Goal: Information Seeking & Learning: Learn about a topic

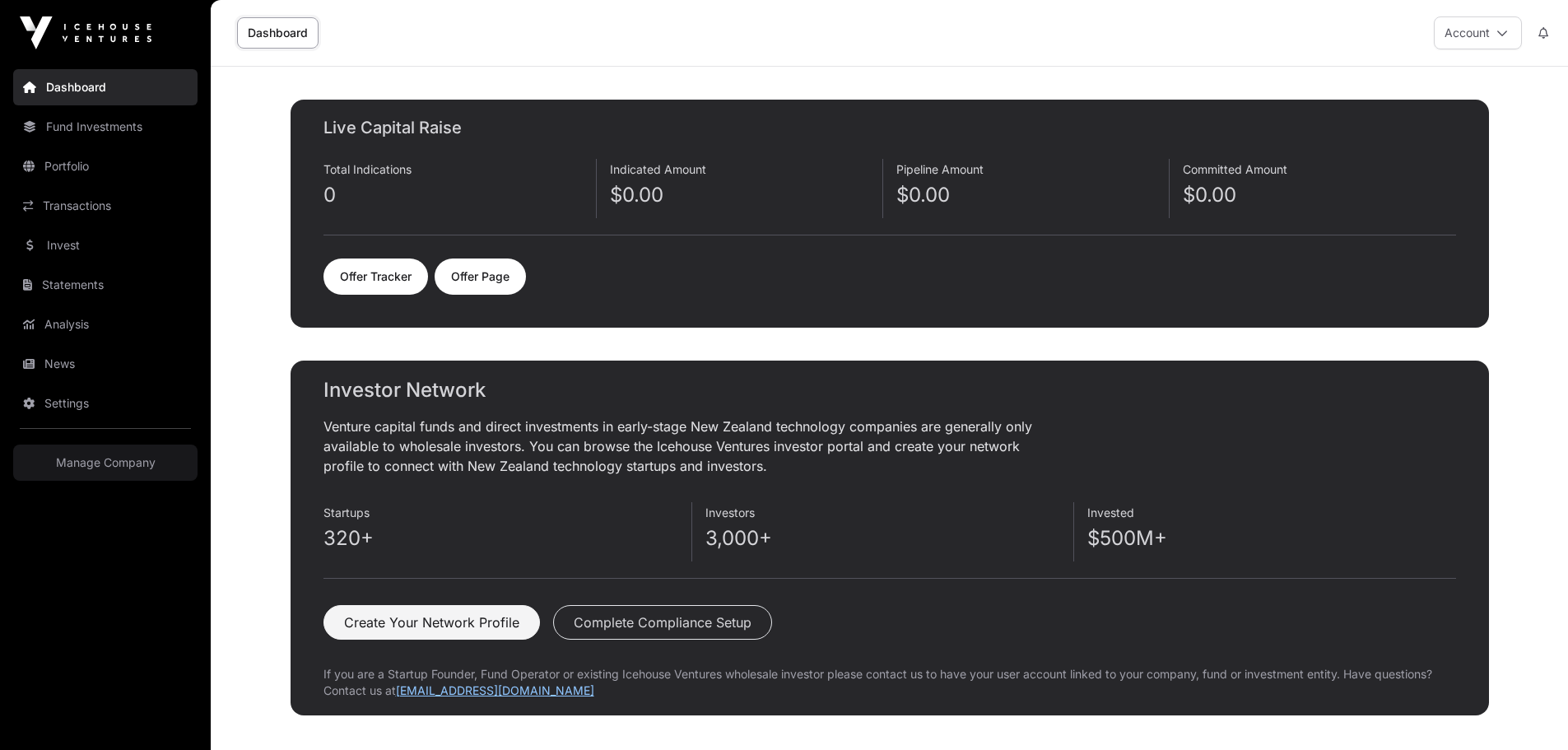
click at [1442, 25] on button "Account" at bounding box center [1478, 33] width 88 height 33
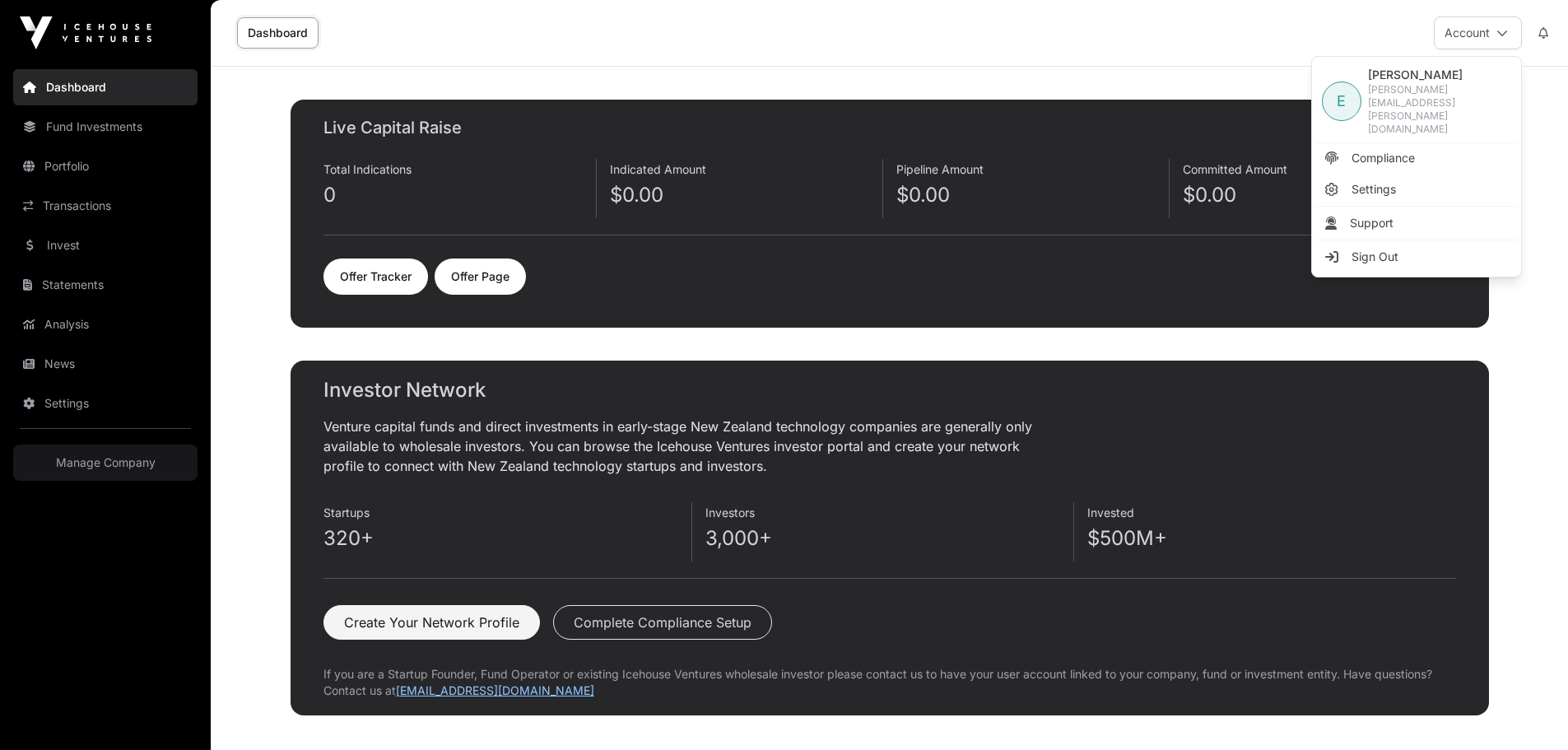
click at [482, 281] on link "Offer Page" at bounding box center [480, 277] width 91 height 37
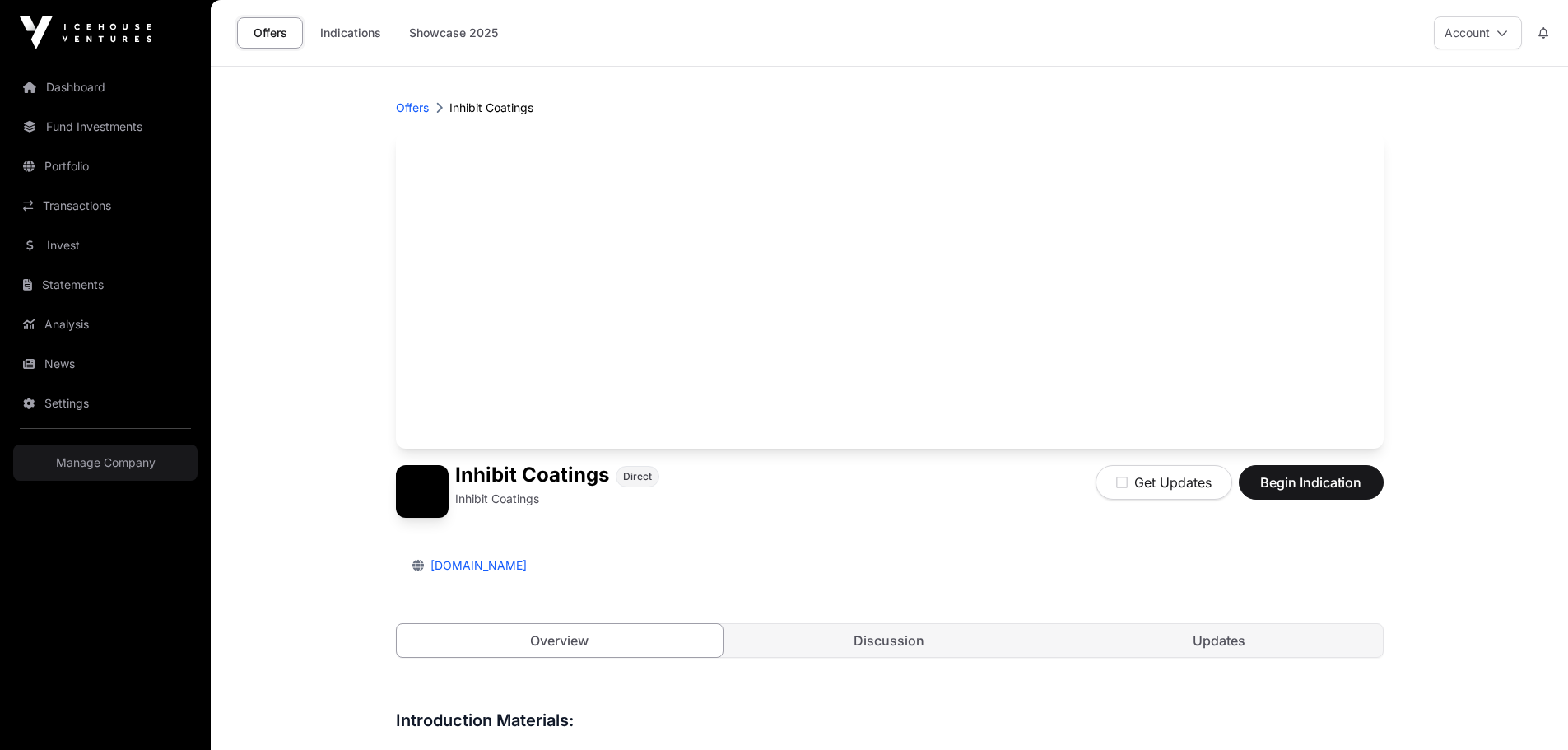
scroll to position [494, 0]
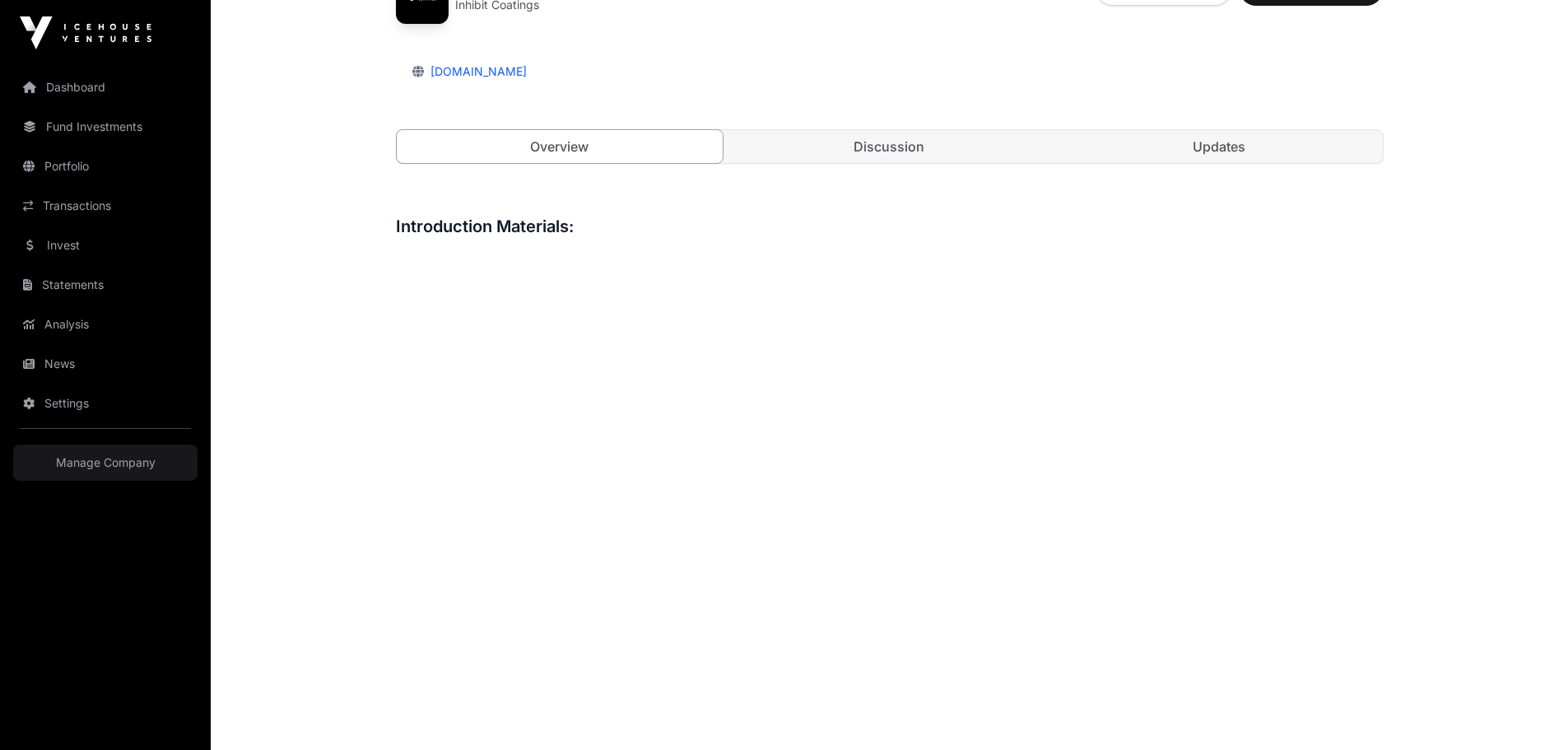
click at [1212, 146] on link "Updates" at bounding box center [1219, 146] width 327 height 33
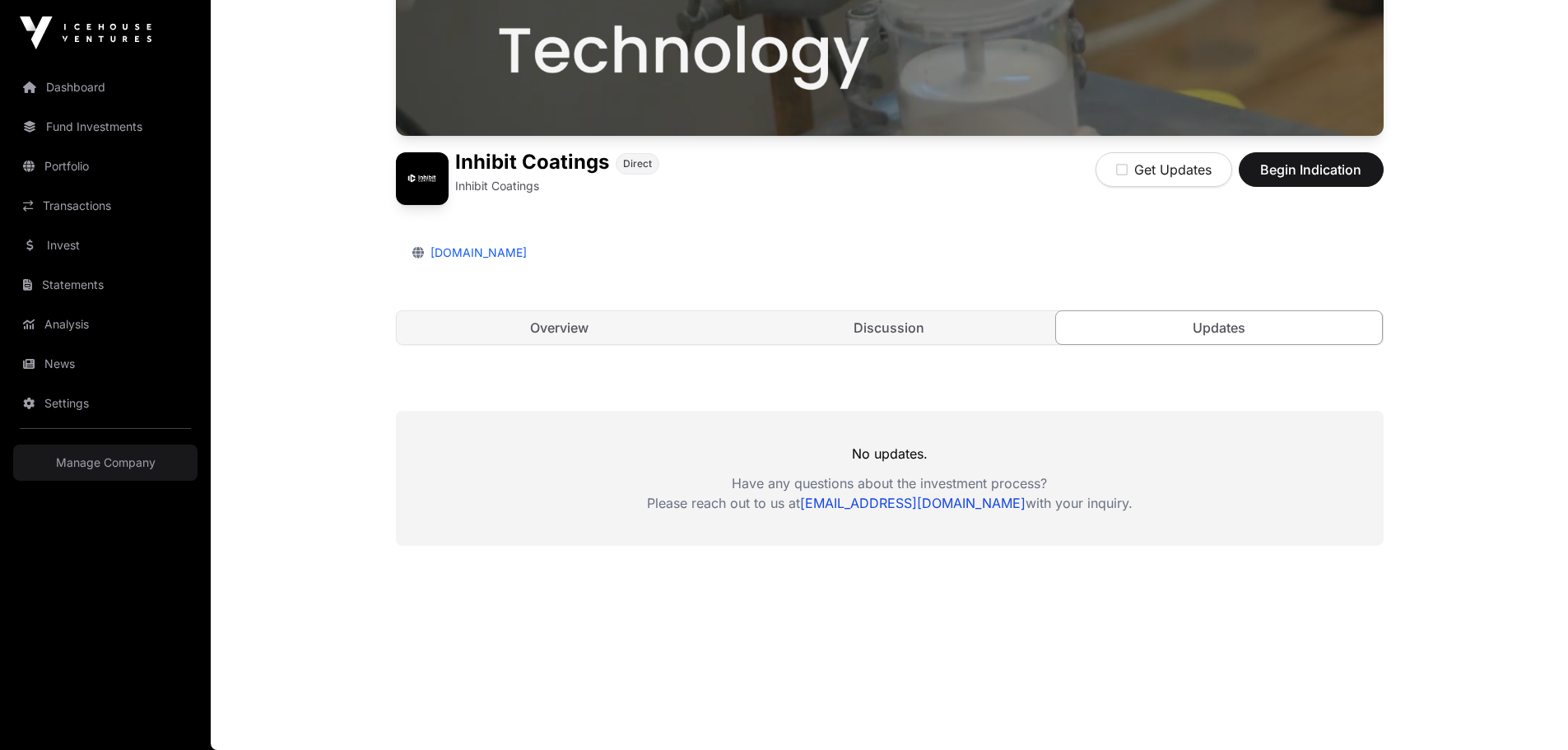
scroll to position [312, 0]
click at [919, 323] on link "Discussion" at bounding box center [889, 328] width 327 height 33
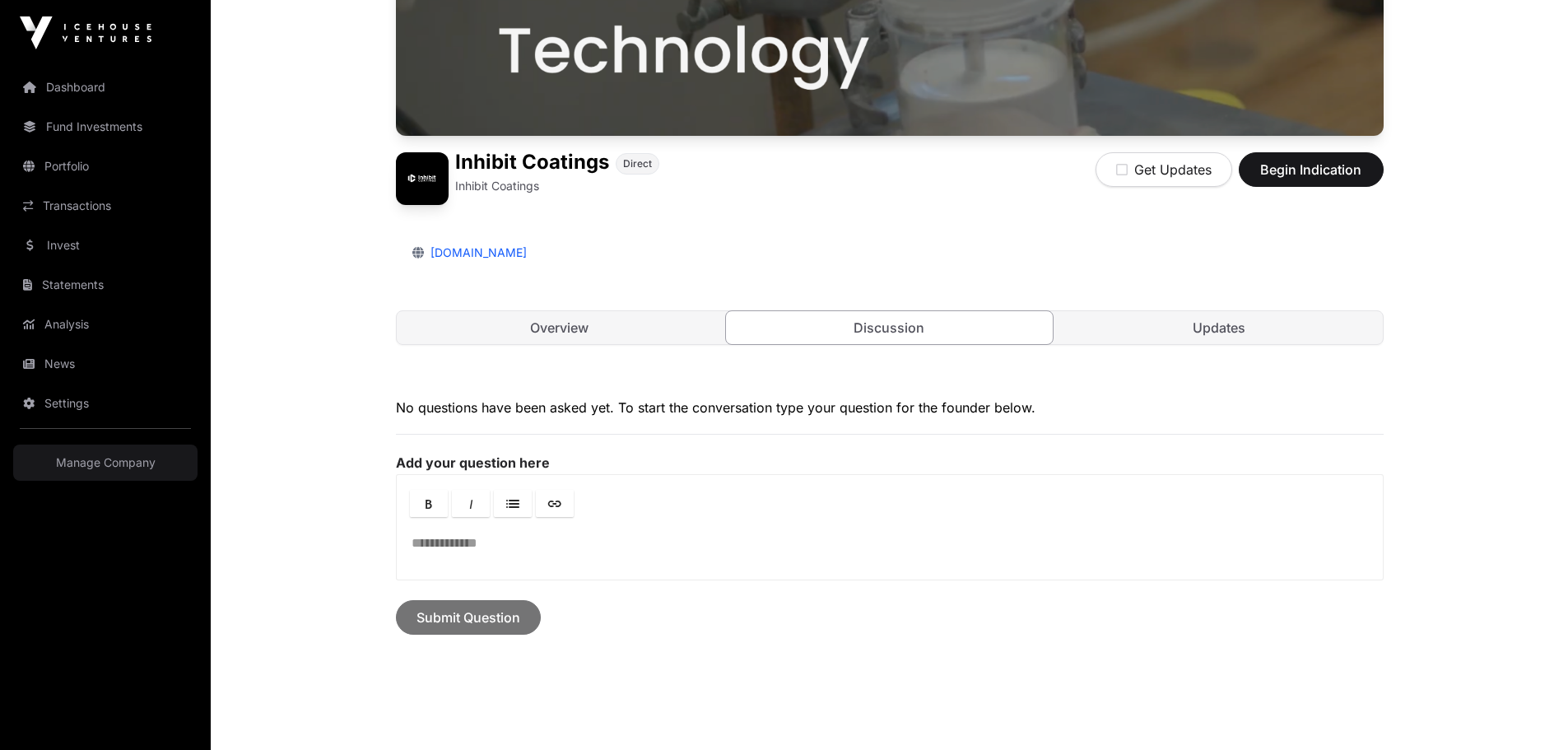
click at [620, 326] on link "Overview" at bounding box center [560, 328] width 327 height 33
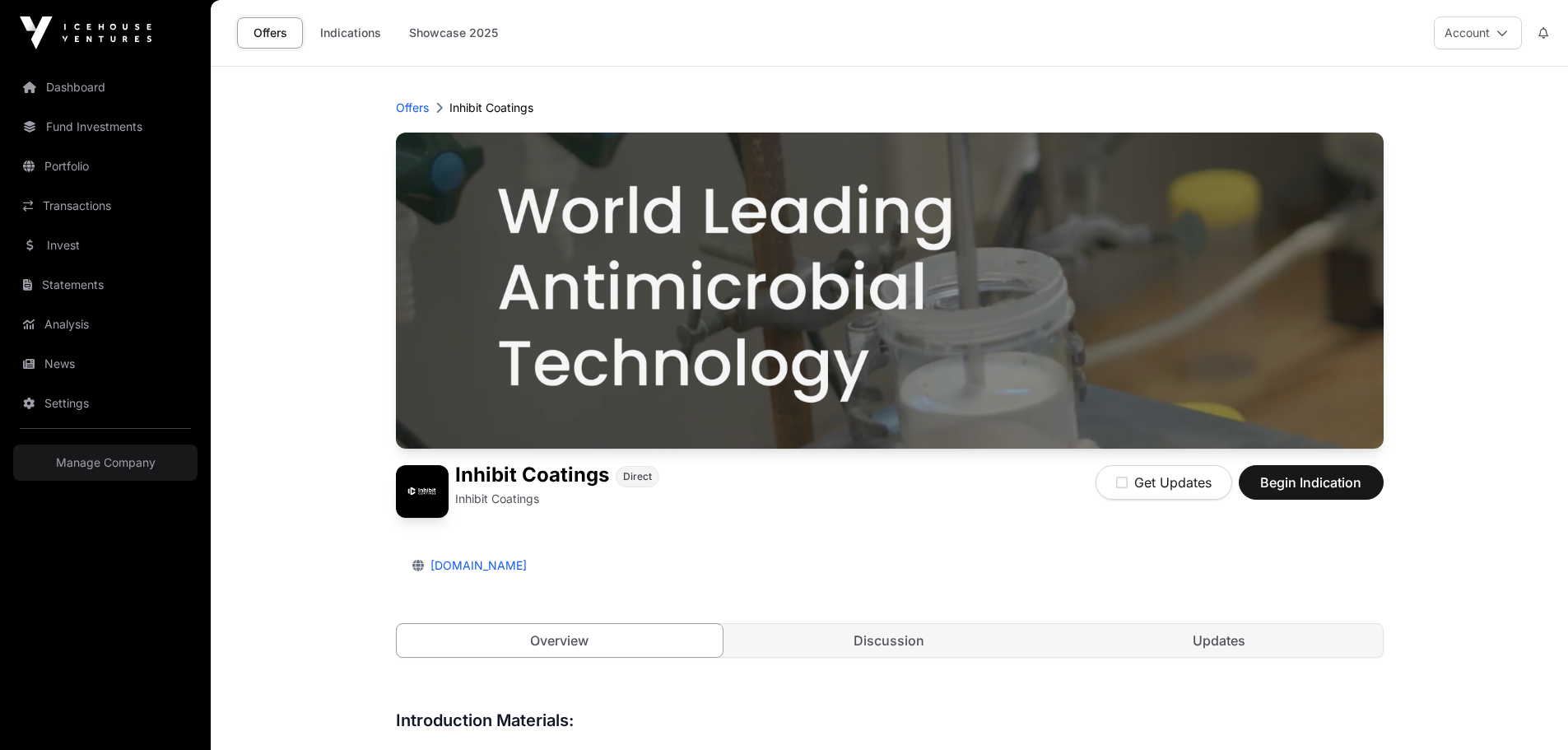
click at [414, 105] on p "Offers" at bounding box center [412, 108] width 33 height 16
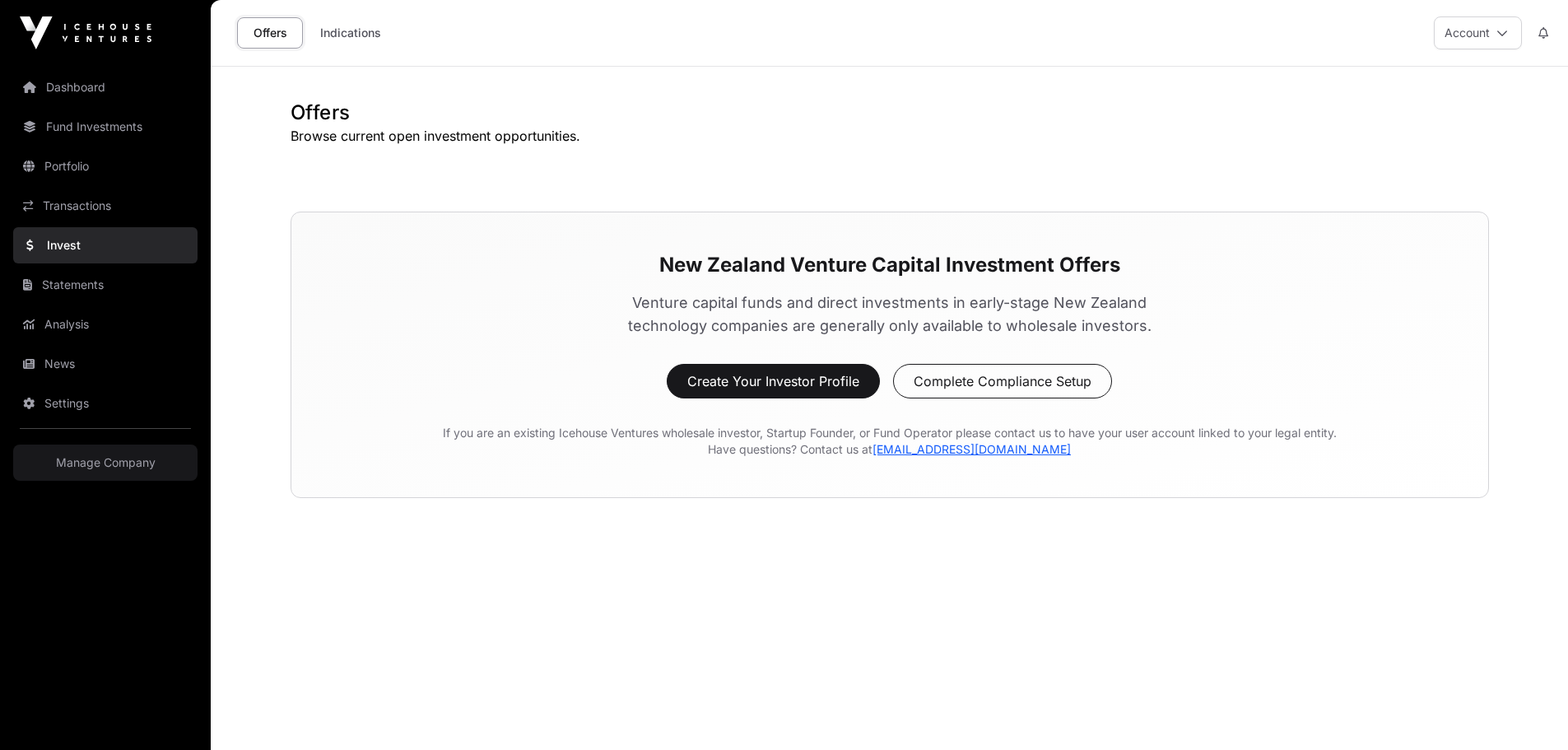
click at [78, 159] on link "Portfolio" at bounding box center [105, 166] width 184 height 37
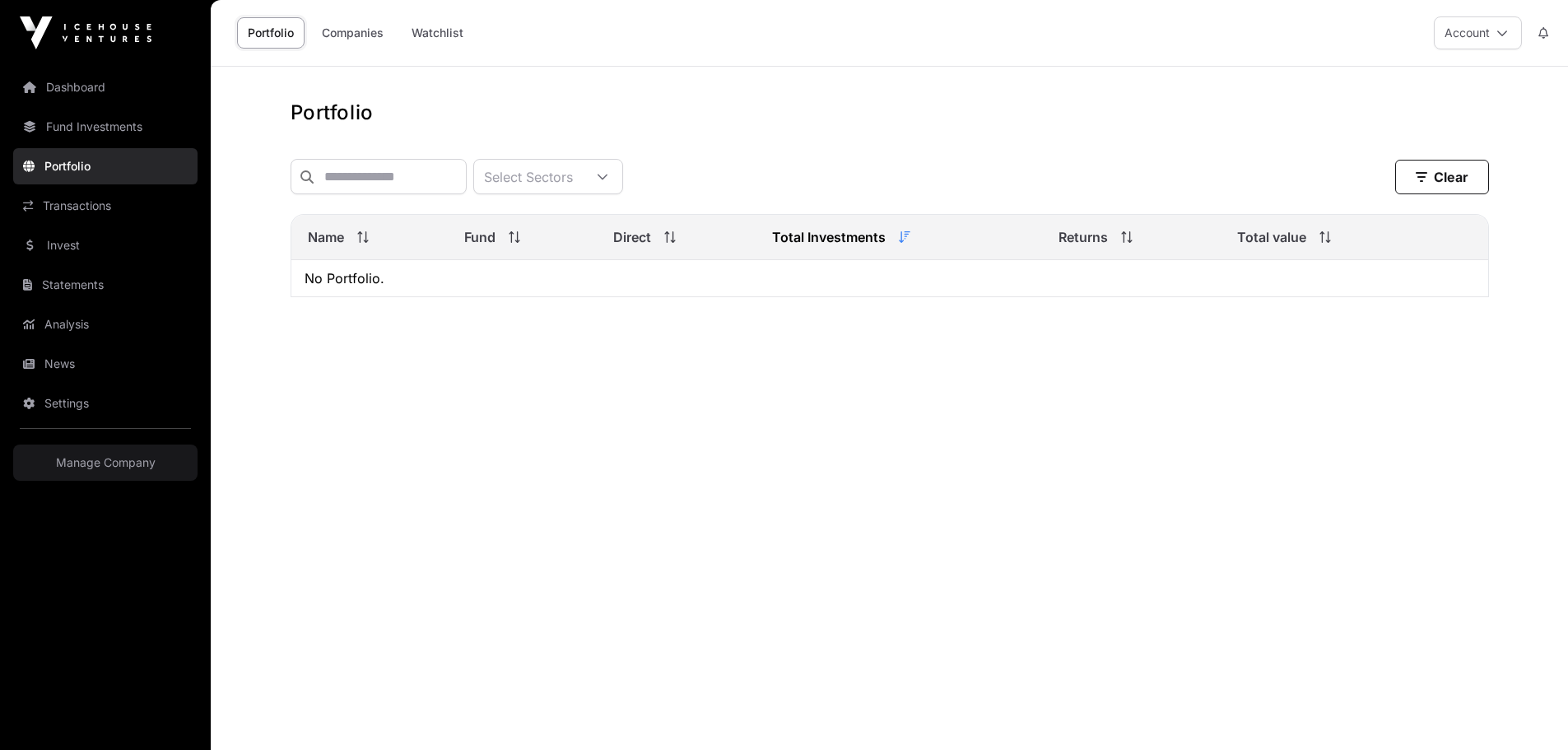
click at [85, 337] on link "Analysis" at bounding box center [105, 324] width 184 height 37
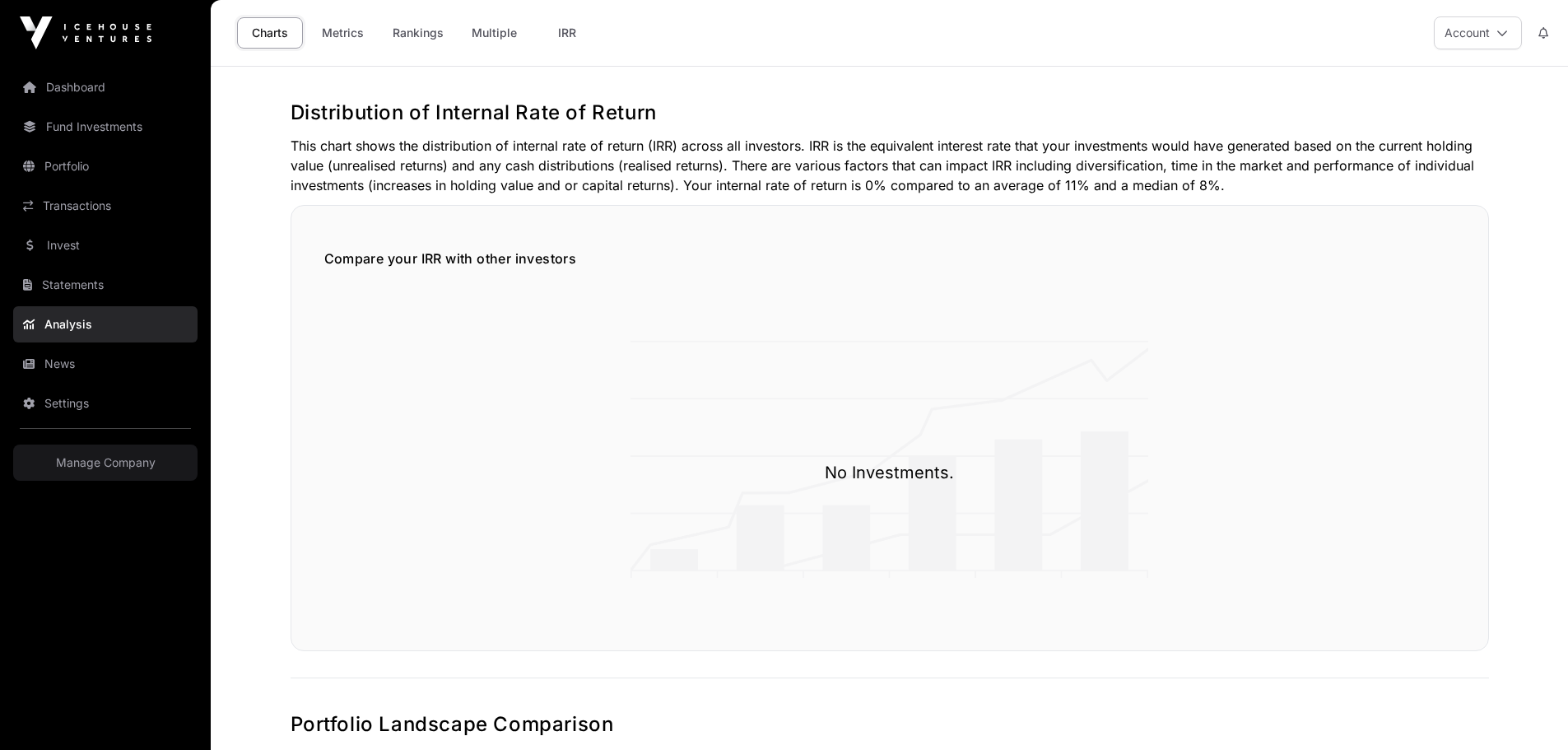
click at [71, 90] on link "Dashboard" at bounding box center [105, 88] width 184 height 37
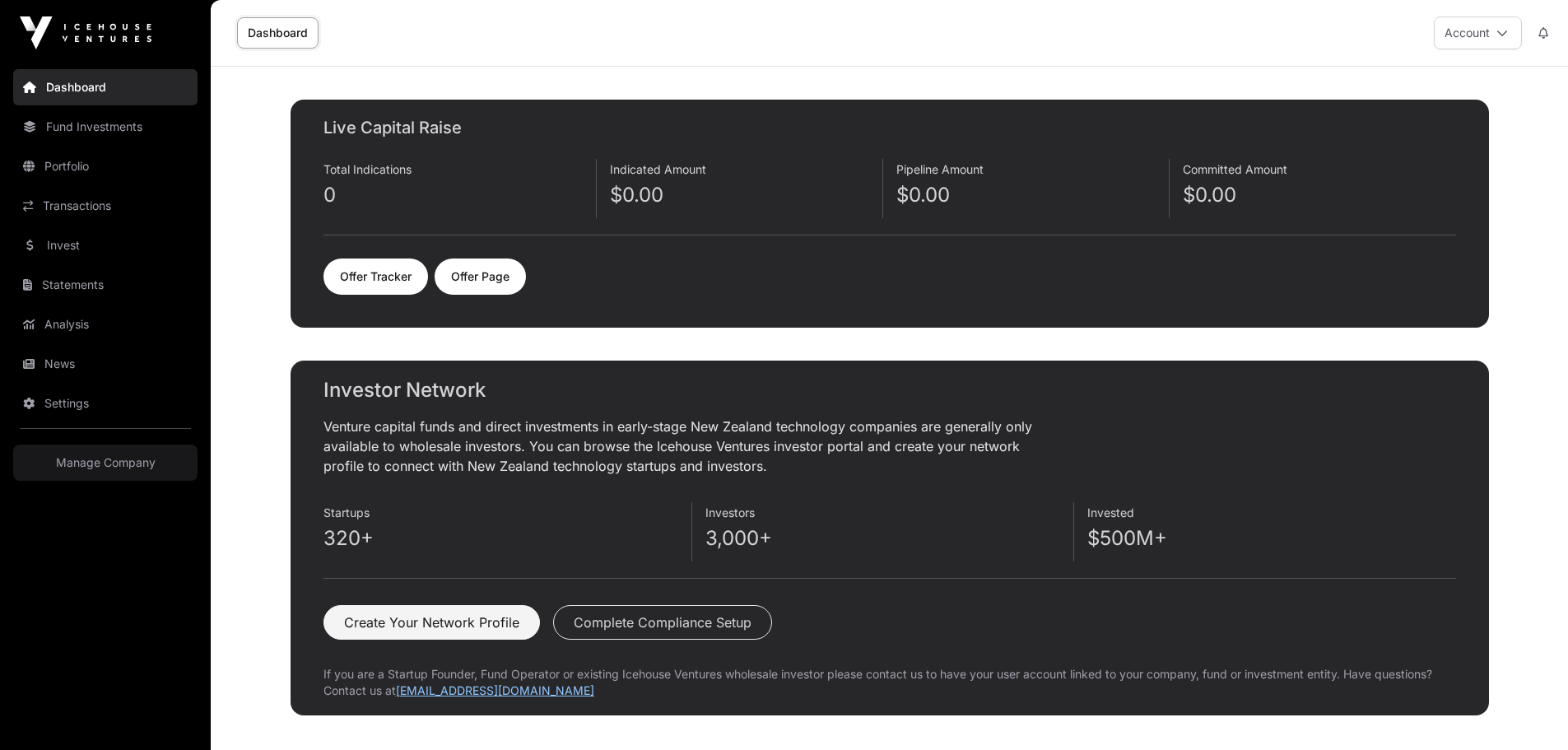
click at [272, 37] on link "Dashboard" at bounding box center [278, 33] width 81 height 31
click at [500, 277] on link "Offer Page" at bounding box center [480, 277] width 91 height 37
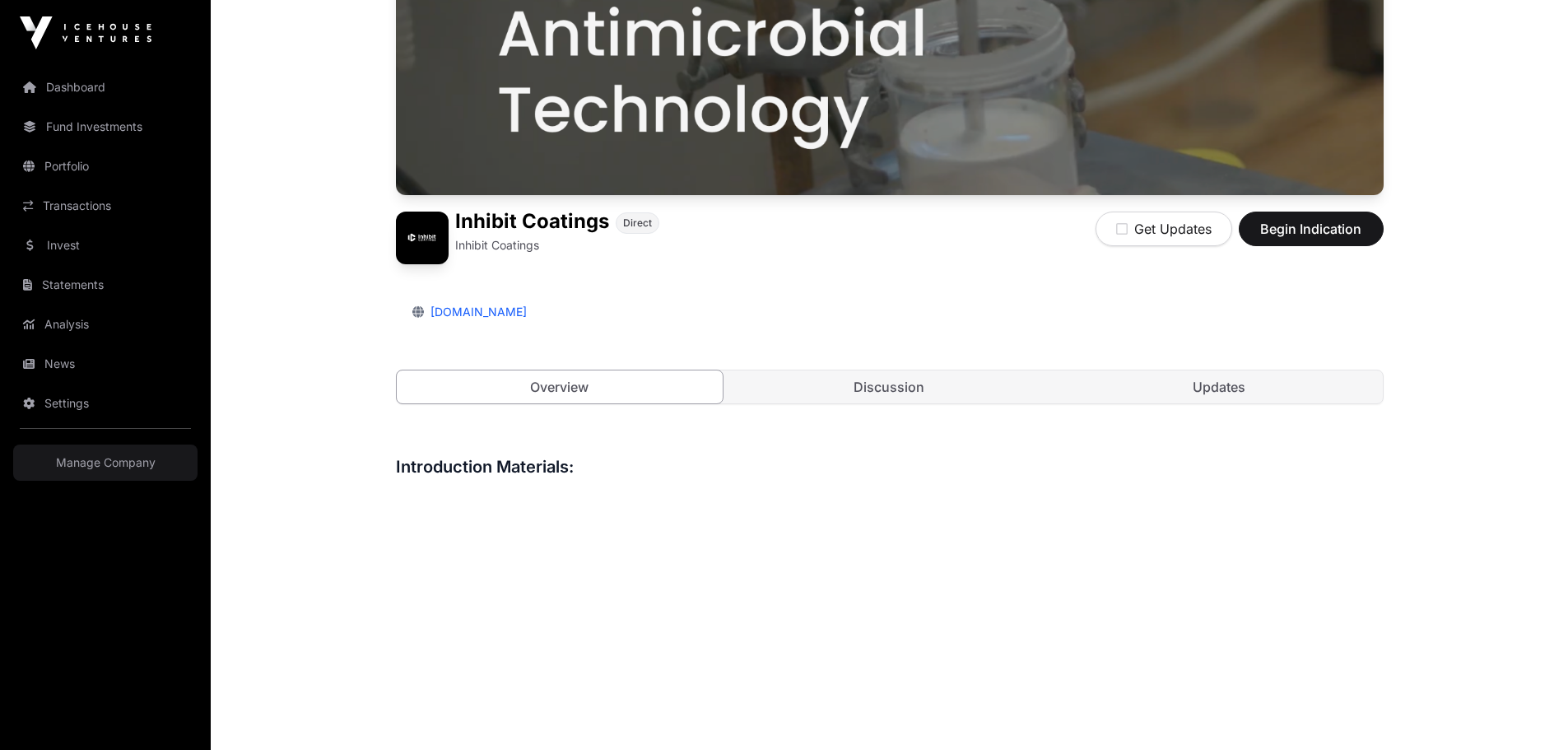
scroll to position [234, 0]
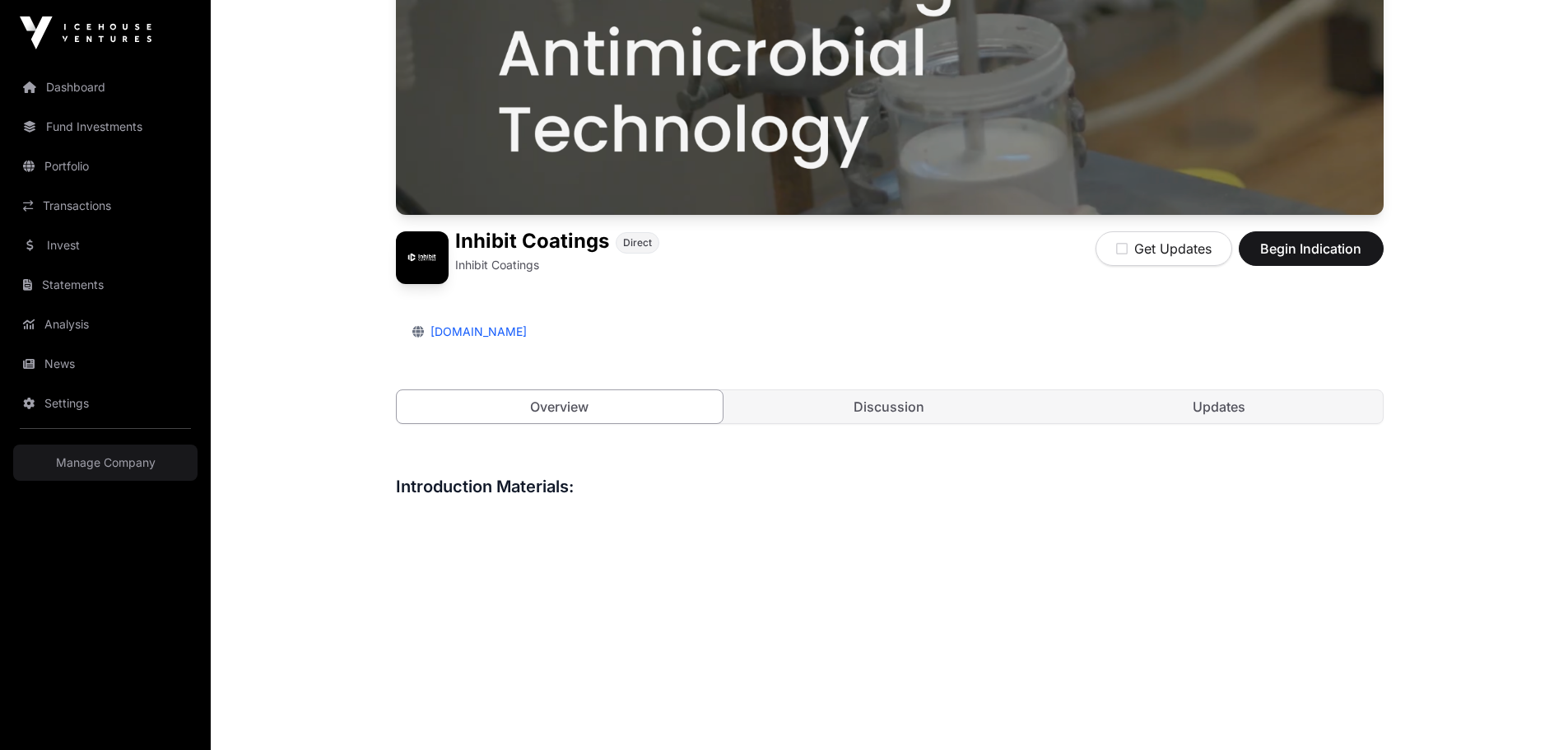
click at [1232, 409] on link "Updates" at bounding box center [1219, 407] width 327 height 33
